Goal: Communication & Community: Answer question/provide support

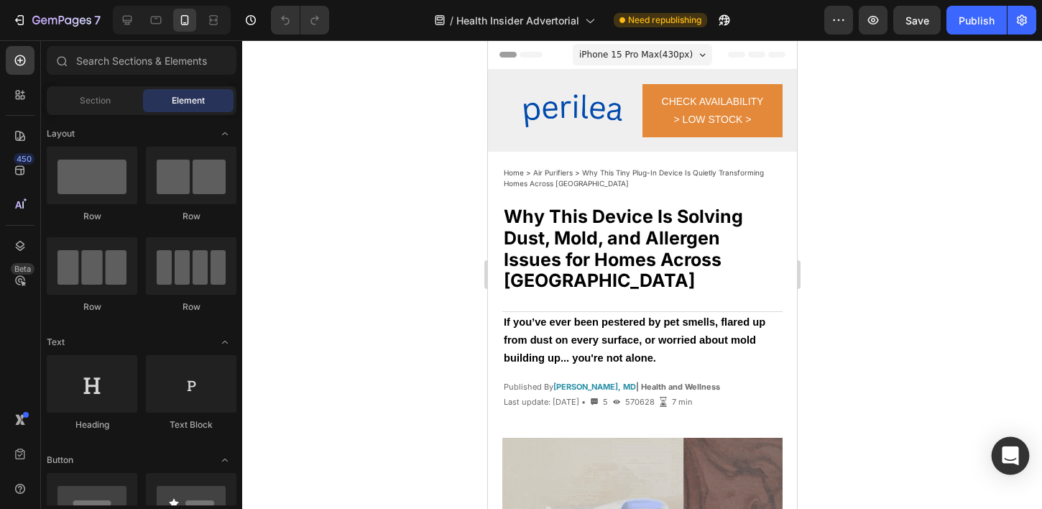
click at [1012, 453] on icon "Open Intercom Messenger" at bounding box center [1009, 455] width 17 height 19
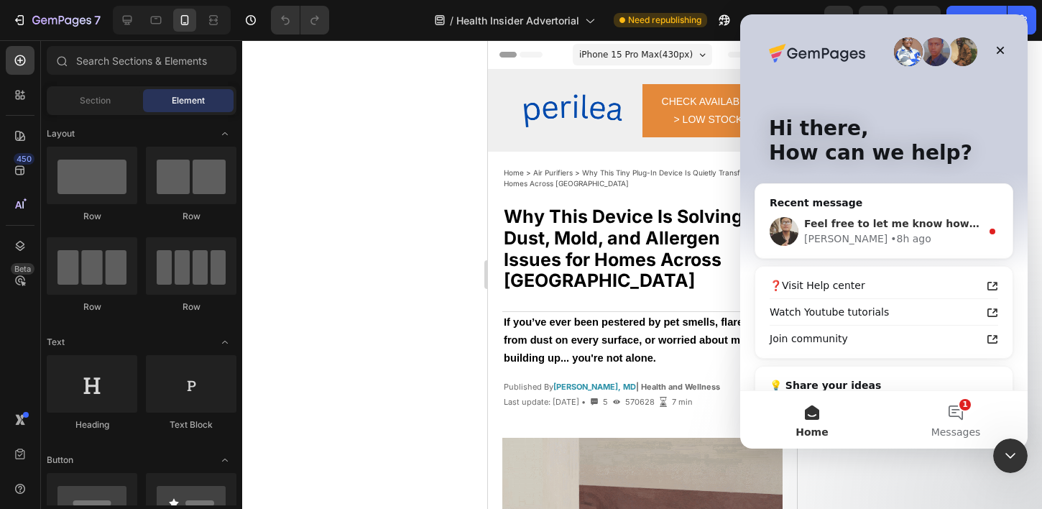
click at [917, 228] on span "Feel free to let me know how it goes." at bounding box center [909, 223] width 211 height 11
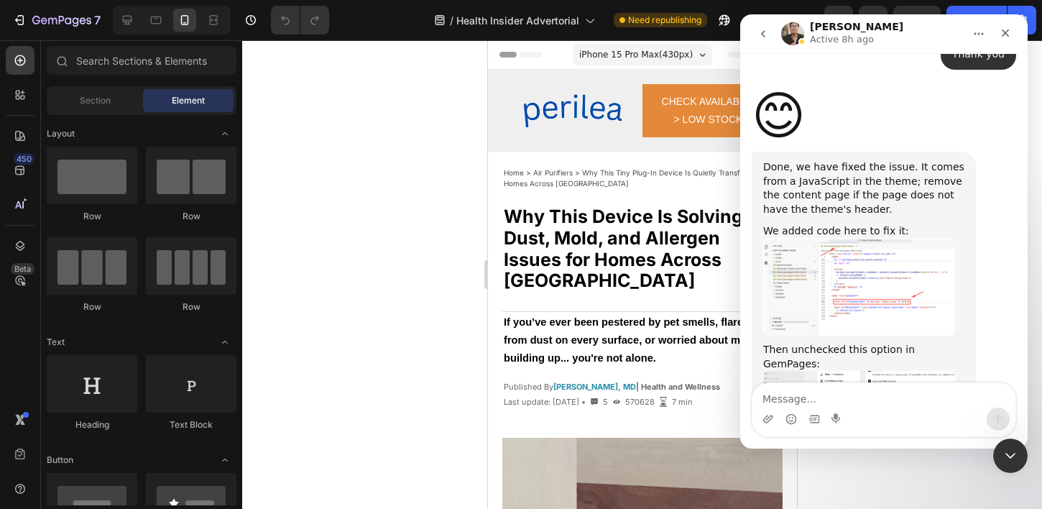
scroll to position [2272, 0]
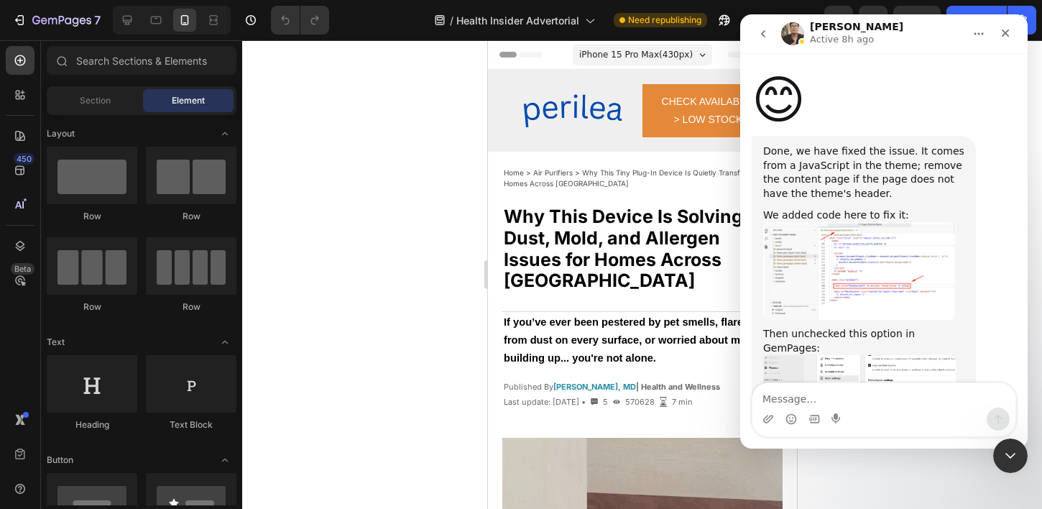
click at [879, 450] on link "[URL][DOMAIN_NAME]" at bounding box center [854, 463] width 182 height 26
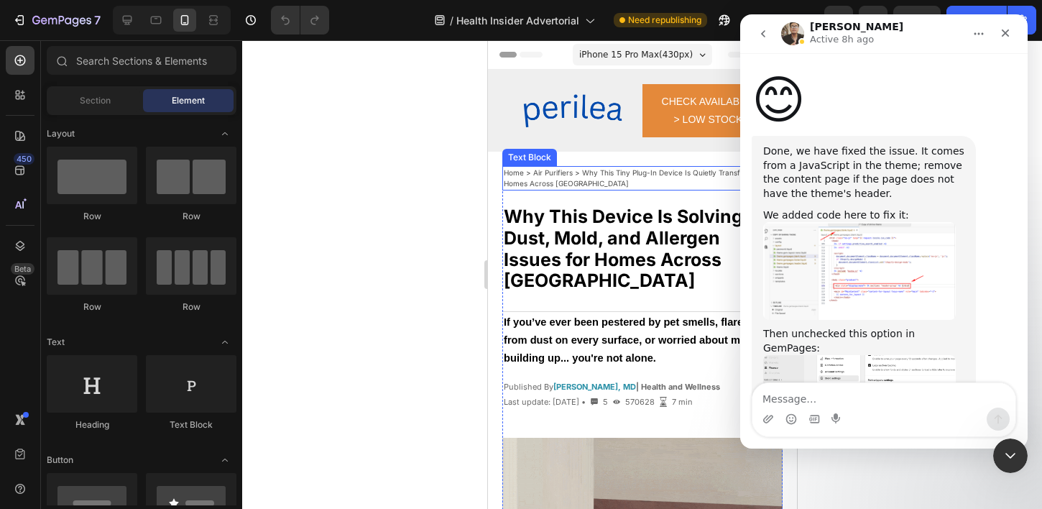
scroll to position [2286, 0]
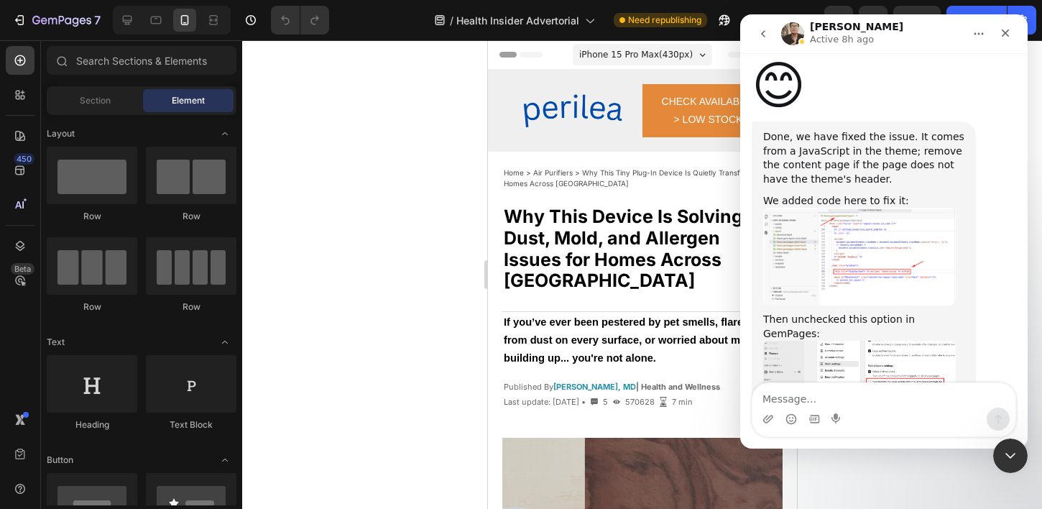
click at [430, 203] on div at bounding box center [642, 274] width 800 height 468
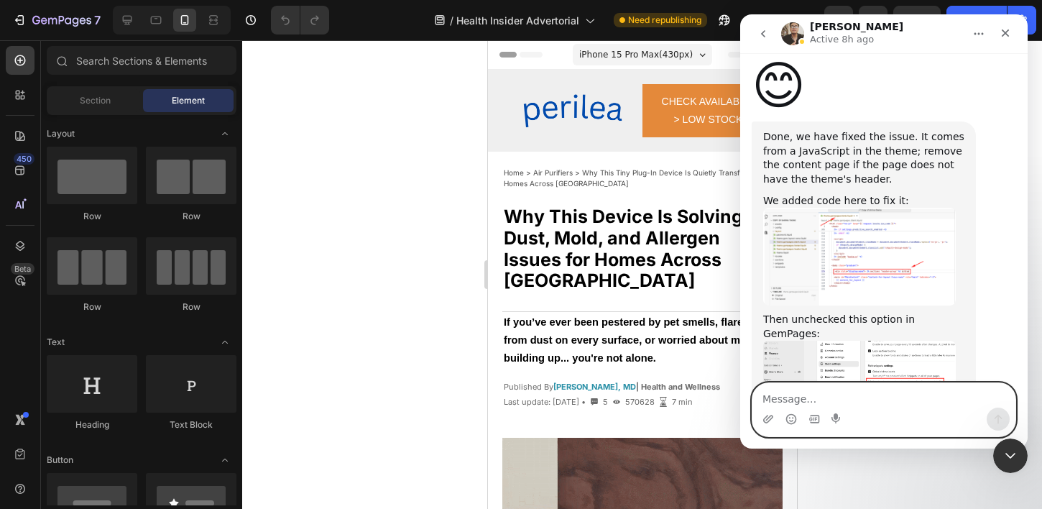
click at [853, 397] on textarea "Message…" at bounding box center [883, 395] width 263 height 24
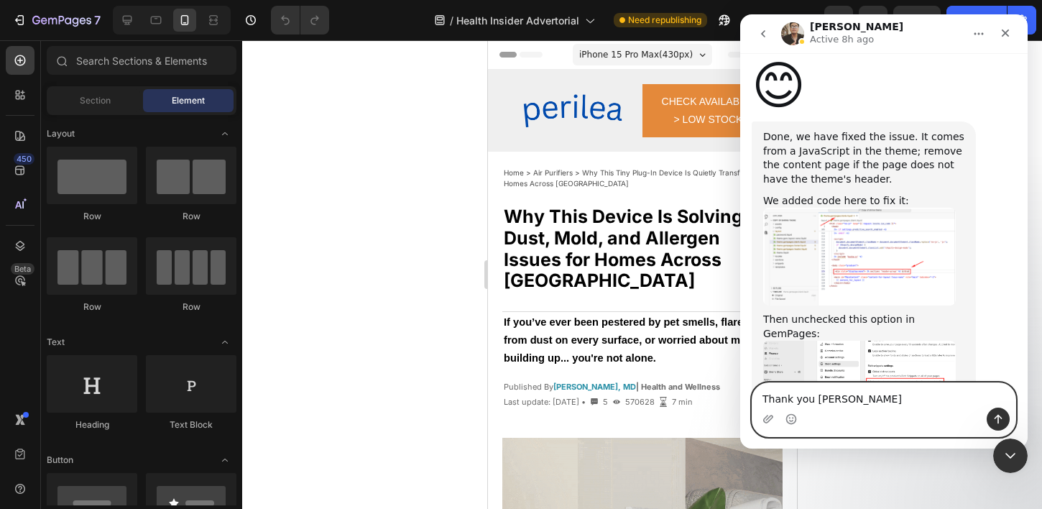
type textarea "Thank you [PERSON_NAME]!"
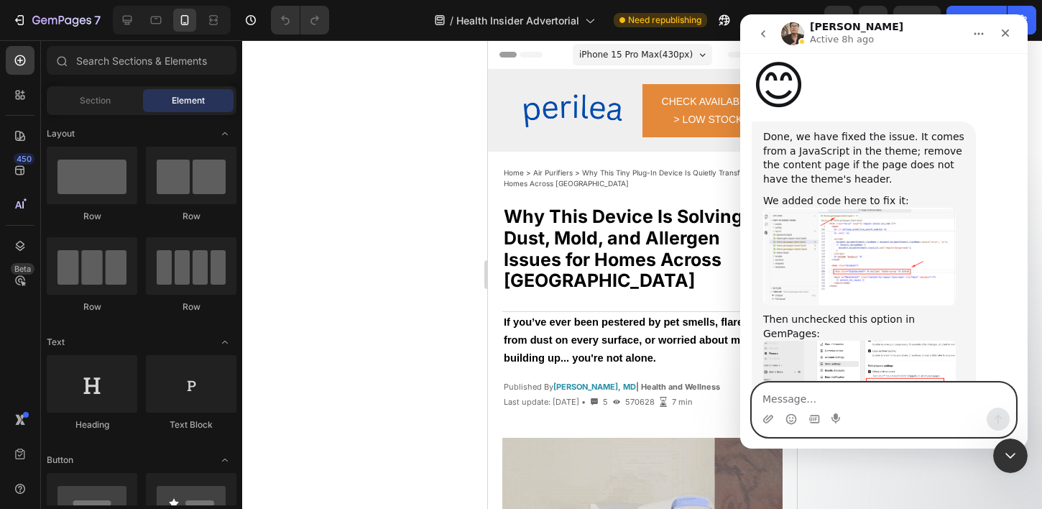
scroll to position [2329, 0]
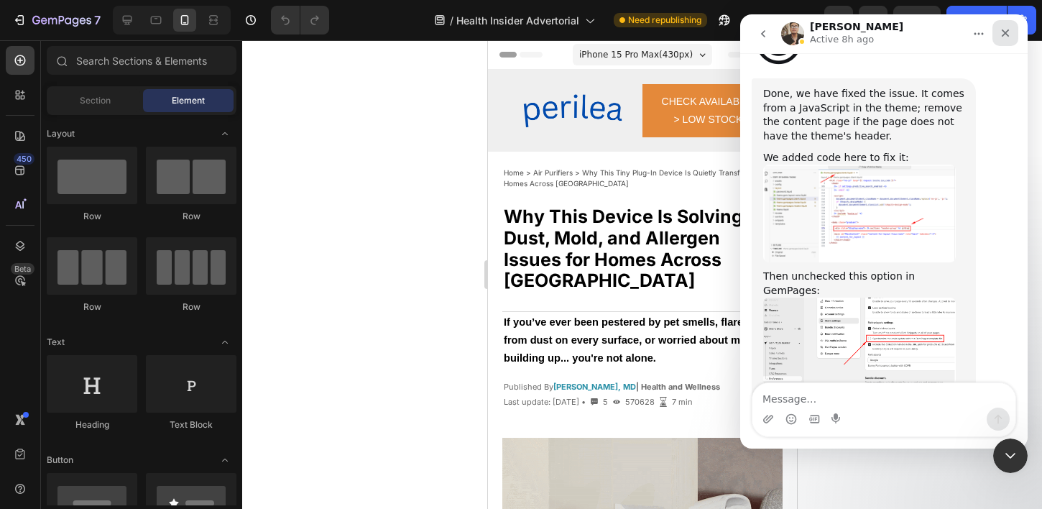
click at [1006, 31] on icon "Close" at bounding box center [1005, 33] width 8 height 8
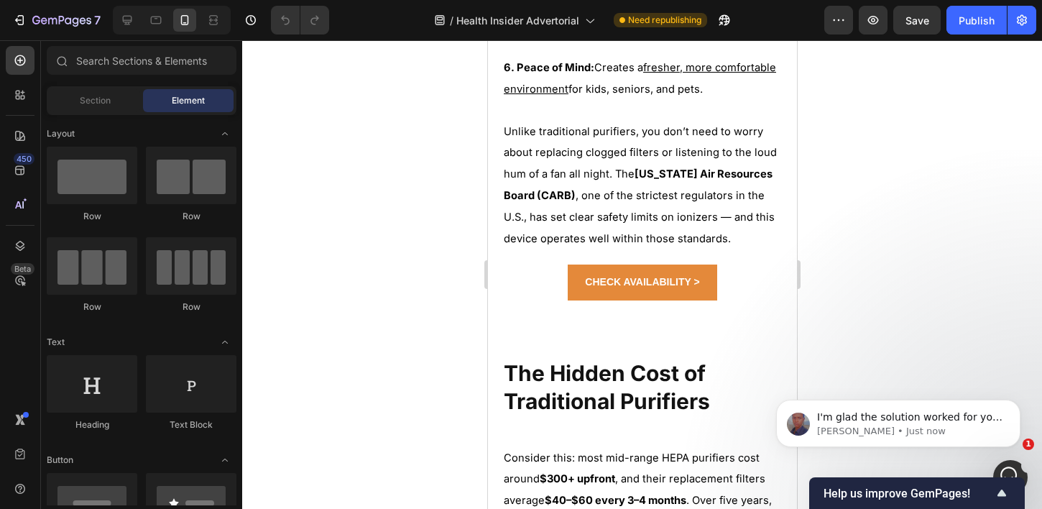
scroll to position [0, 0]
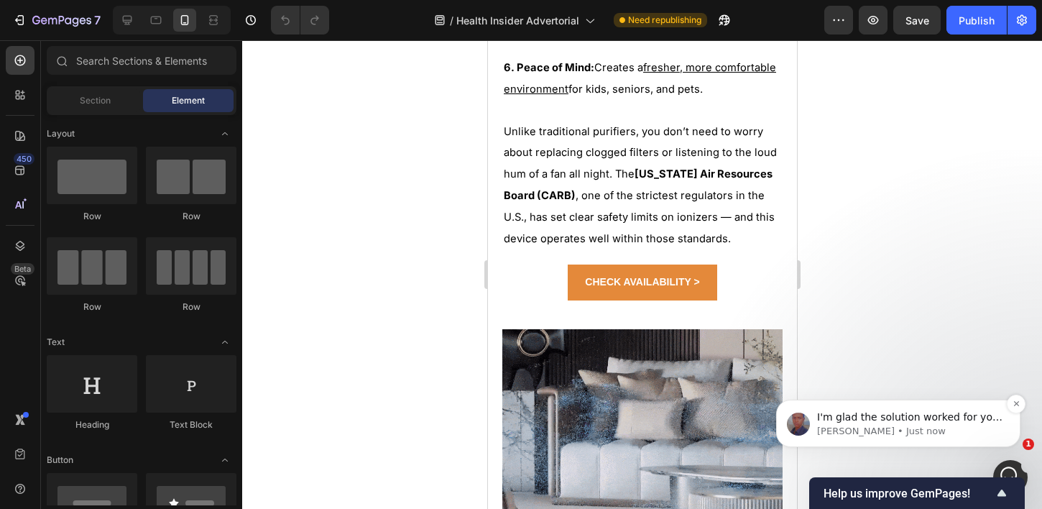
click at [906, 427] on p "[PERSON_NAME] • Just now" at bounding box center [909, 431] width 185 height 13
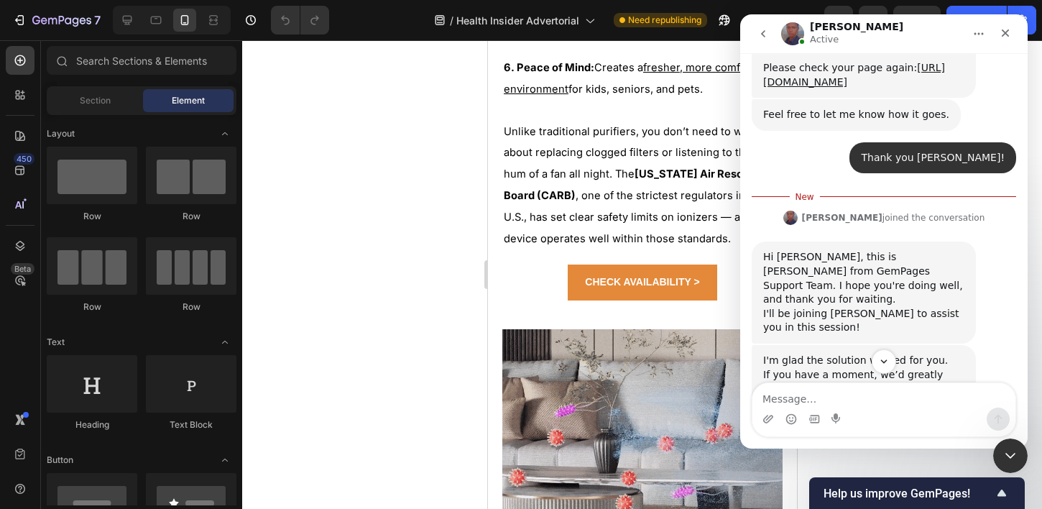
scroll to position [2672, 0]
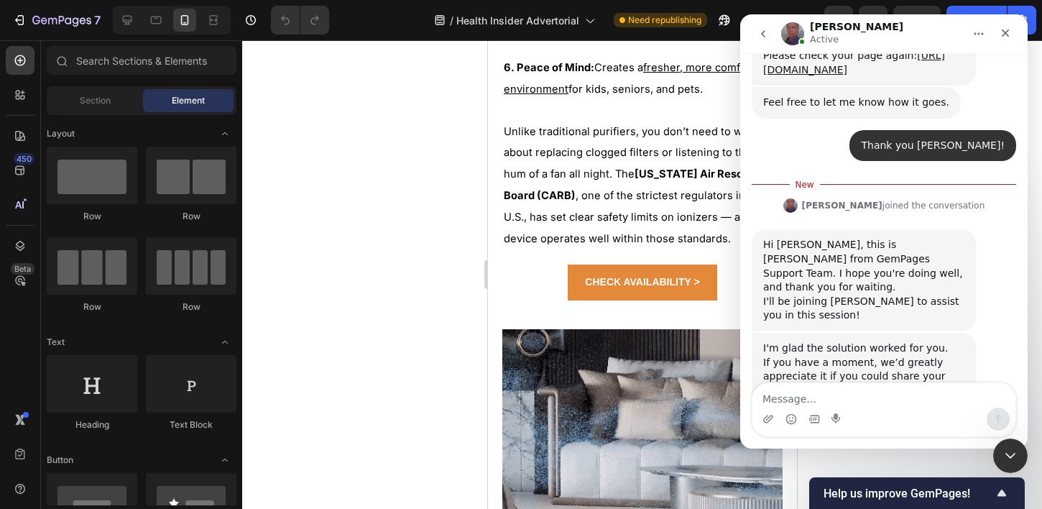
click at [881, 402] on textarea "Message…" at bounding box center [883, 395] width 263 height 24
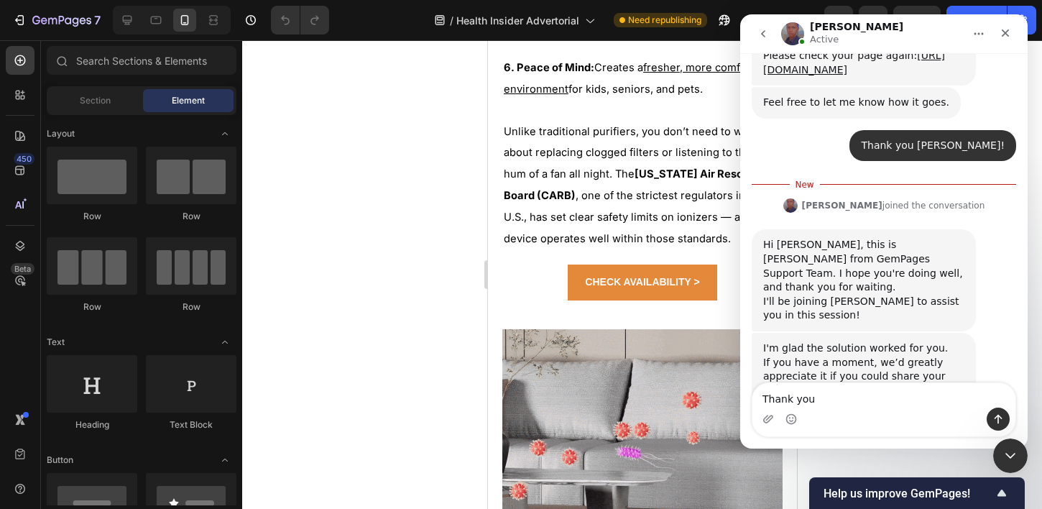
type textarea "Thank you!"
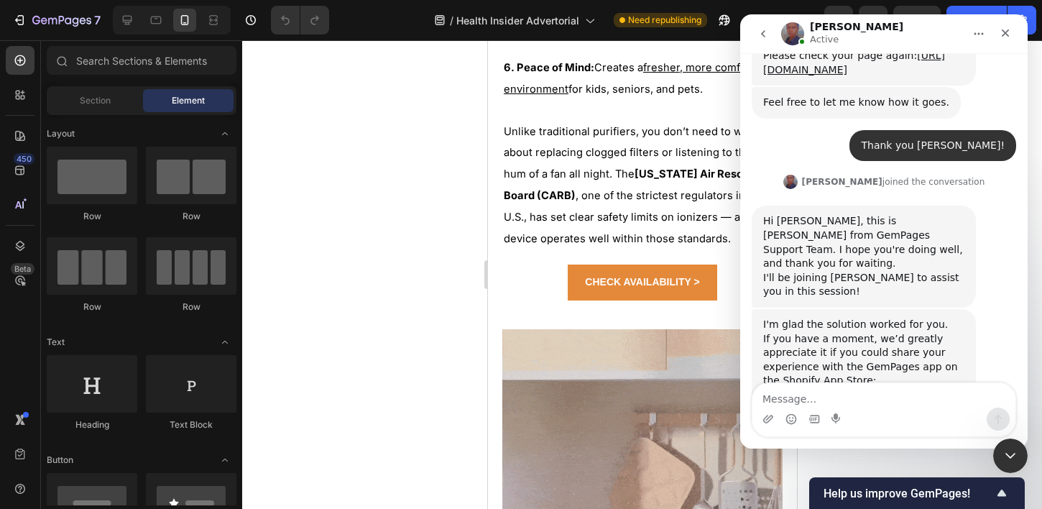
scroll to position [2692, 0]
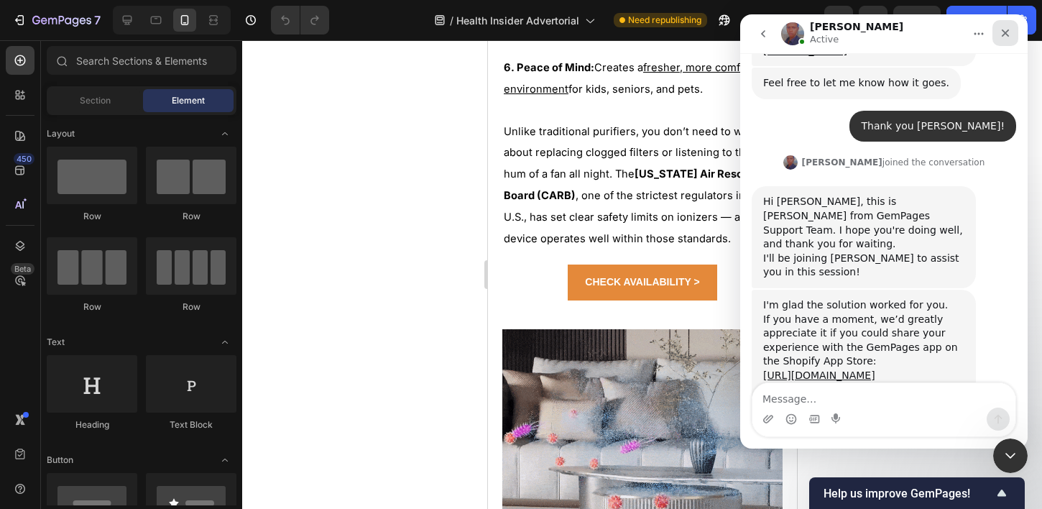
click at [997, 30] on div "Close" at bounding box center [1005, 33] width 26 height 26
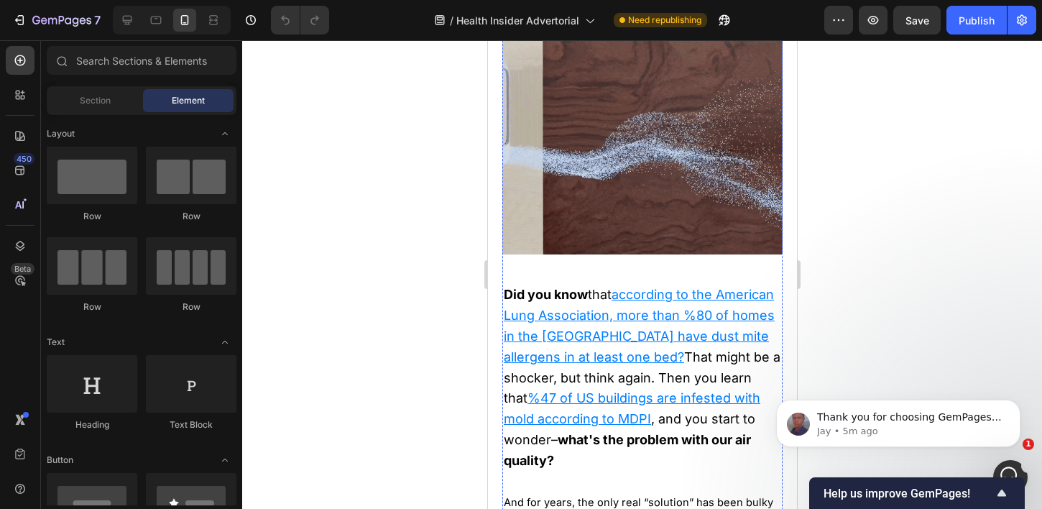
scroll to position [466, 0]
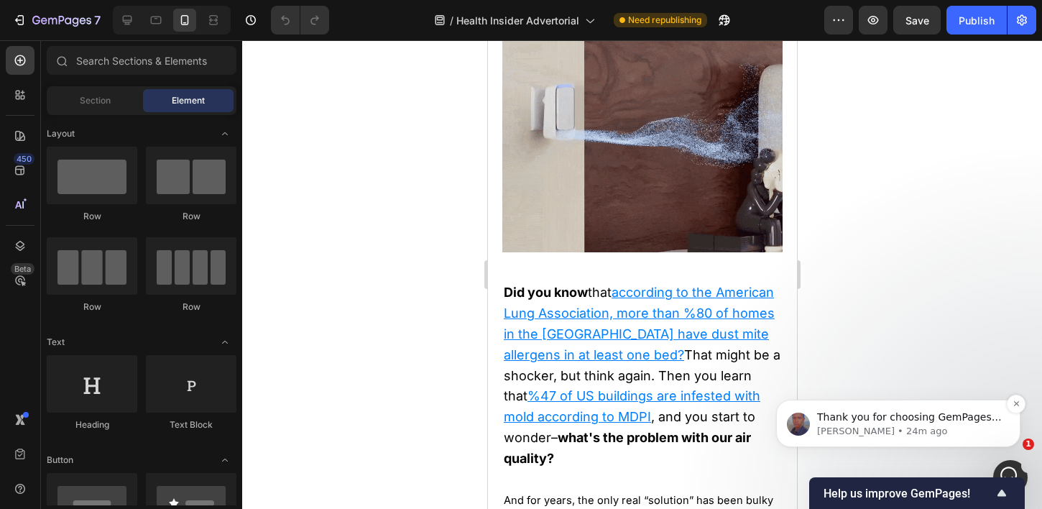
click at [909, 426] on p "[PERSON_NAME] • 24m ago" at bounding box center [909, 431] width 185 height 13
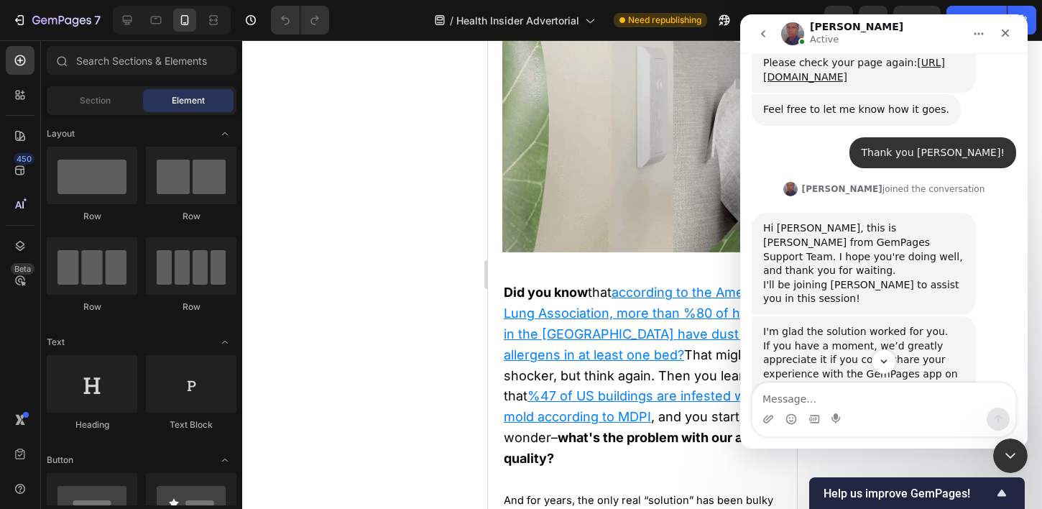
scroll to position [2772, 0]
